Goal: Information Seeking & Learning: Learn about a topic

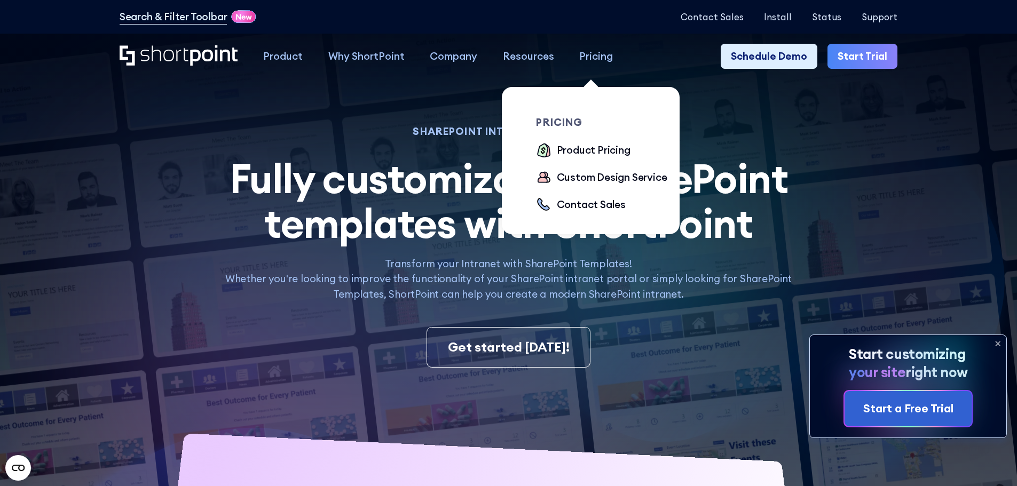
click at [594, 53] on div "Pricing" at bounding box center [596, 56] width 34 height 15
click at [599, 151] on div "Product Pricing" at bounding box center [594, 150] width 74 height 15
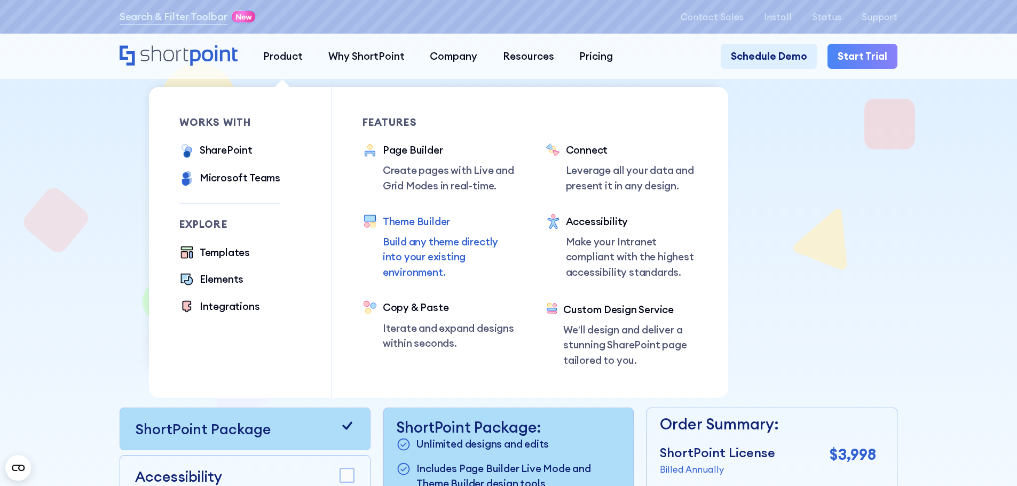
click at [408, 221] on div "Theme Builder" at bounding box center [449, 221] width 132 height 15
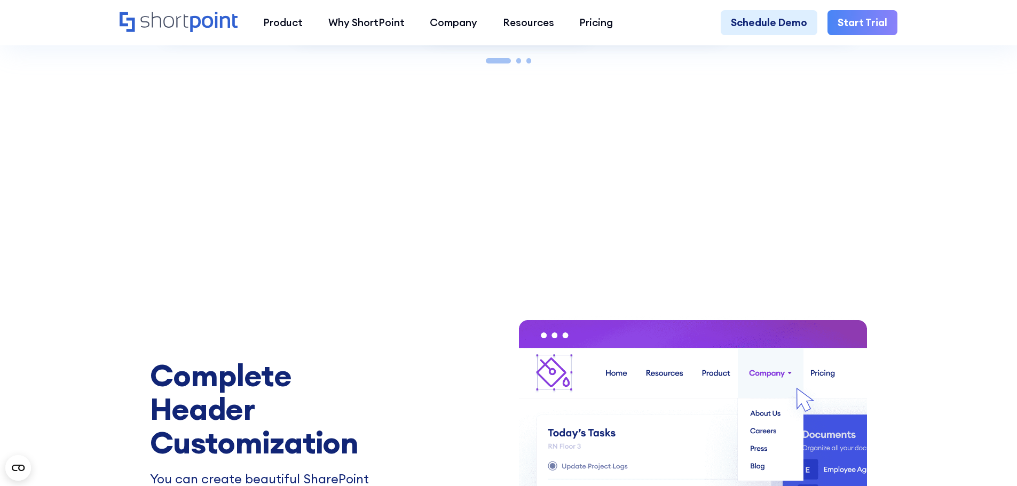
scroll to position [1868, 0]
